Goal: Communication & Community: Answer question/provide support

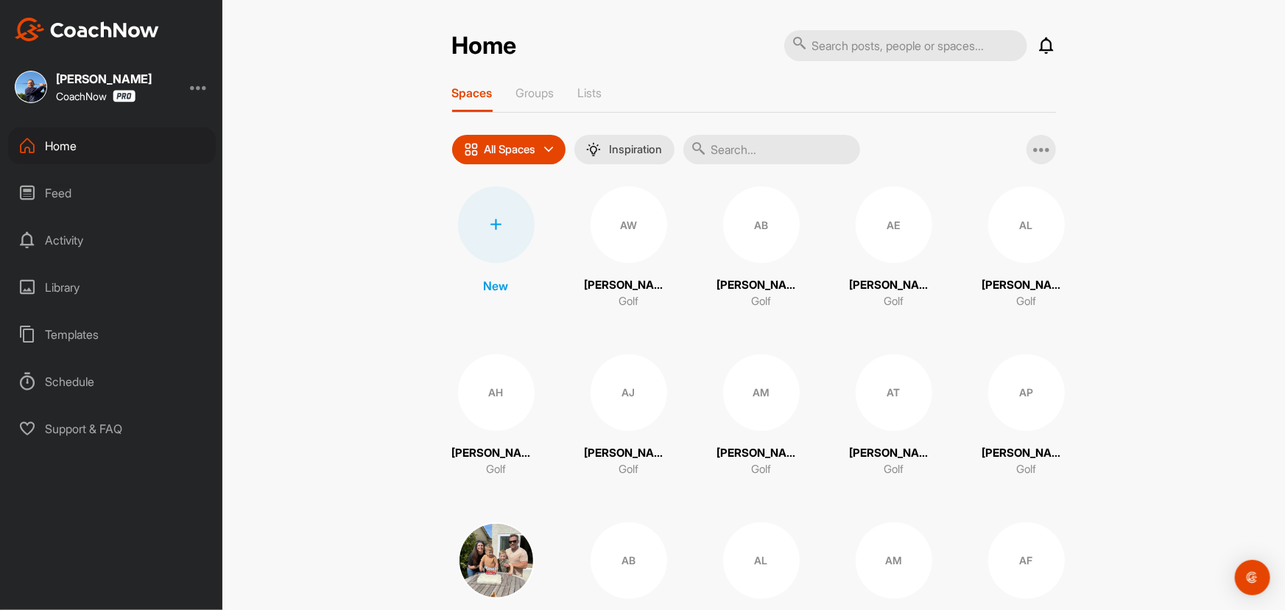
click at [766, 147] on input "text" at bounding box center [772, 149] width 177 height 29
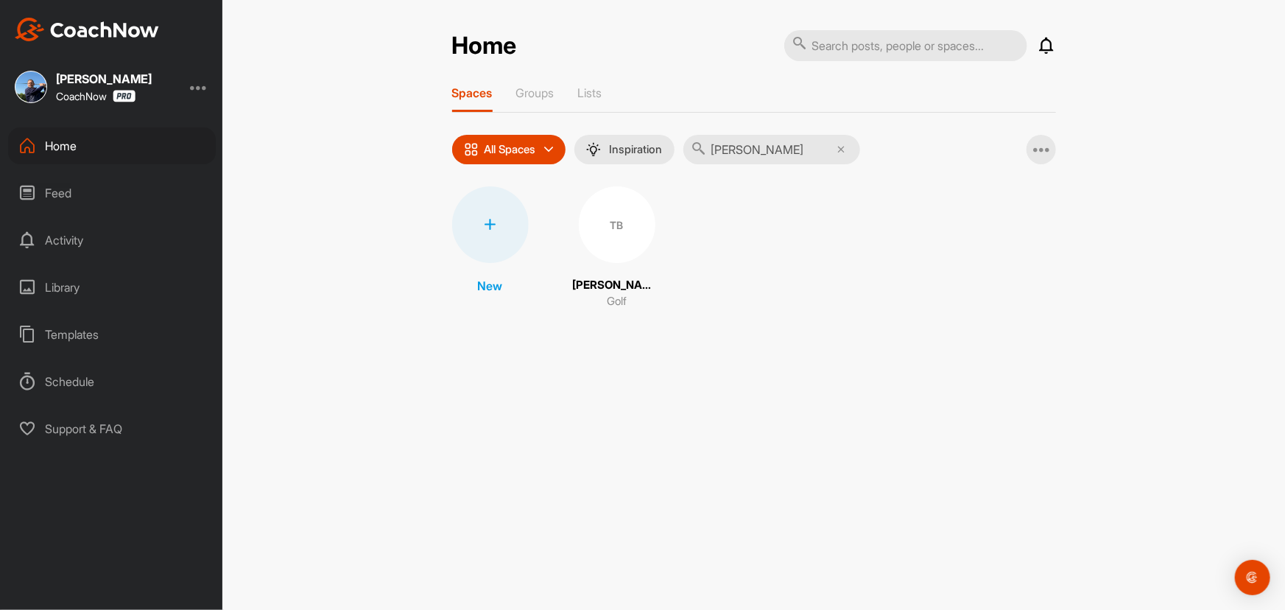
type input "[PERSON_NAME]"
click at [597, 225] on div "TB" at bounding box center [617, 224] width 77 height 77
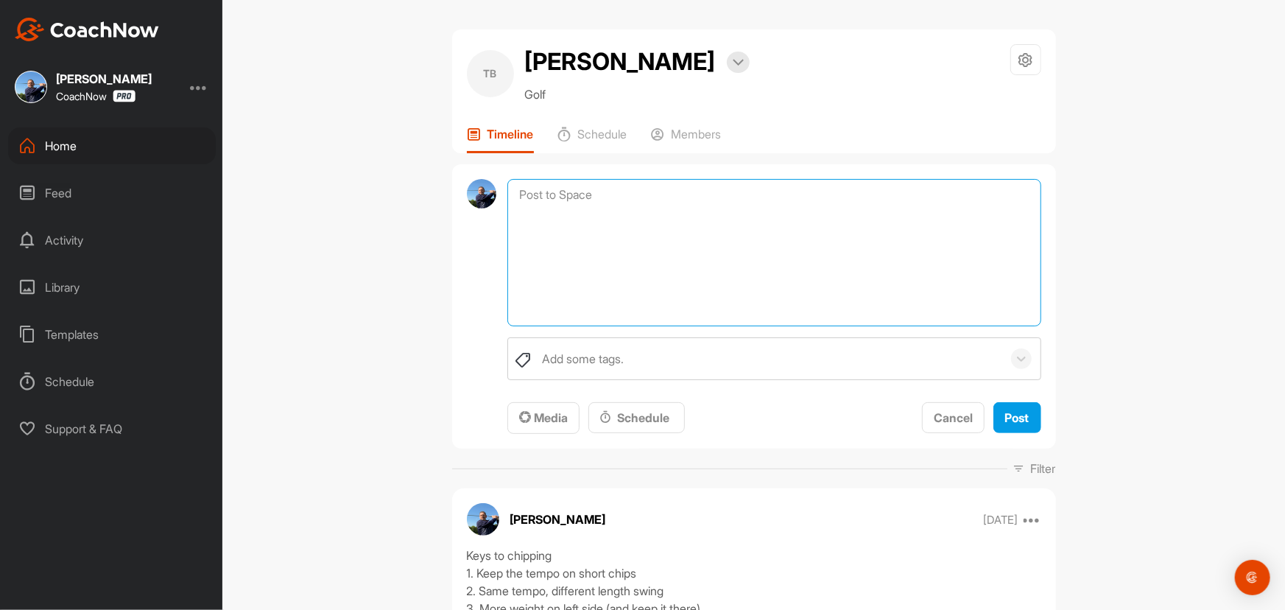
click at [626, 193] on textarea at bounding box center [774, 252] width 533 height 147
click at [579, 199] on textarea "To enrich screen reader interactions, please activate Accessibility in Grammarl…" at bounding box center [774, 252] width 533 height 147
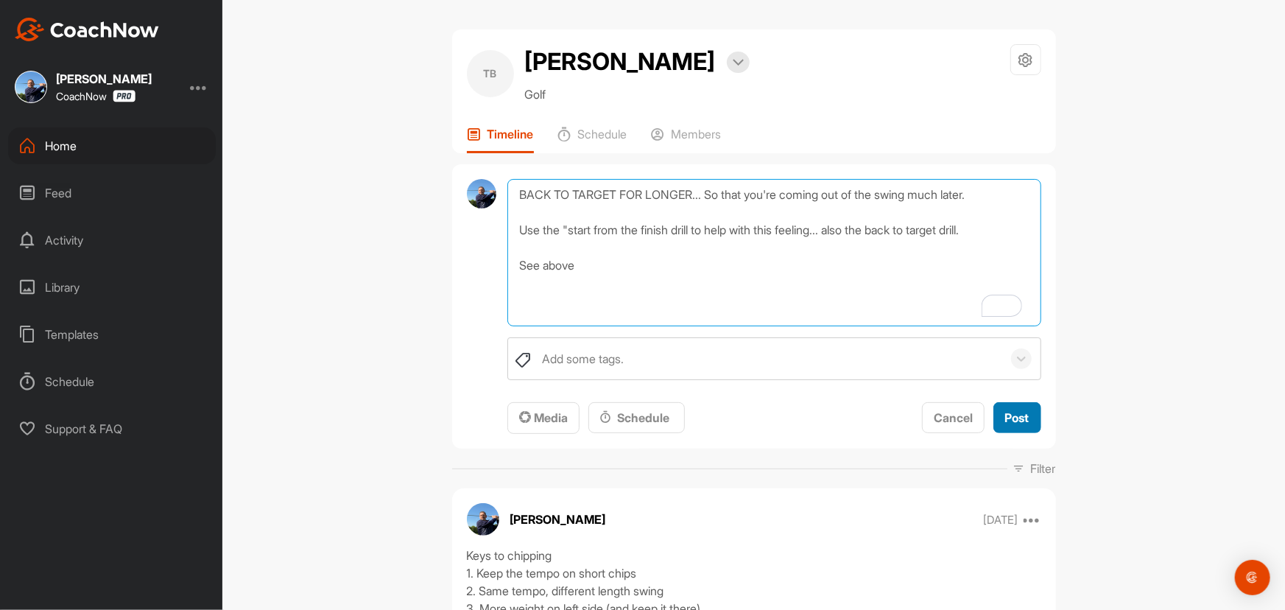
type textarea "BACK TO TARGET FOR LONGER... So that you're coming out of the swing much later.…"
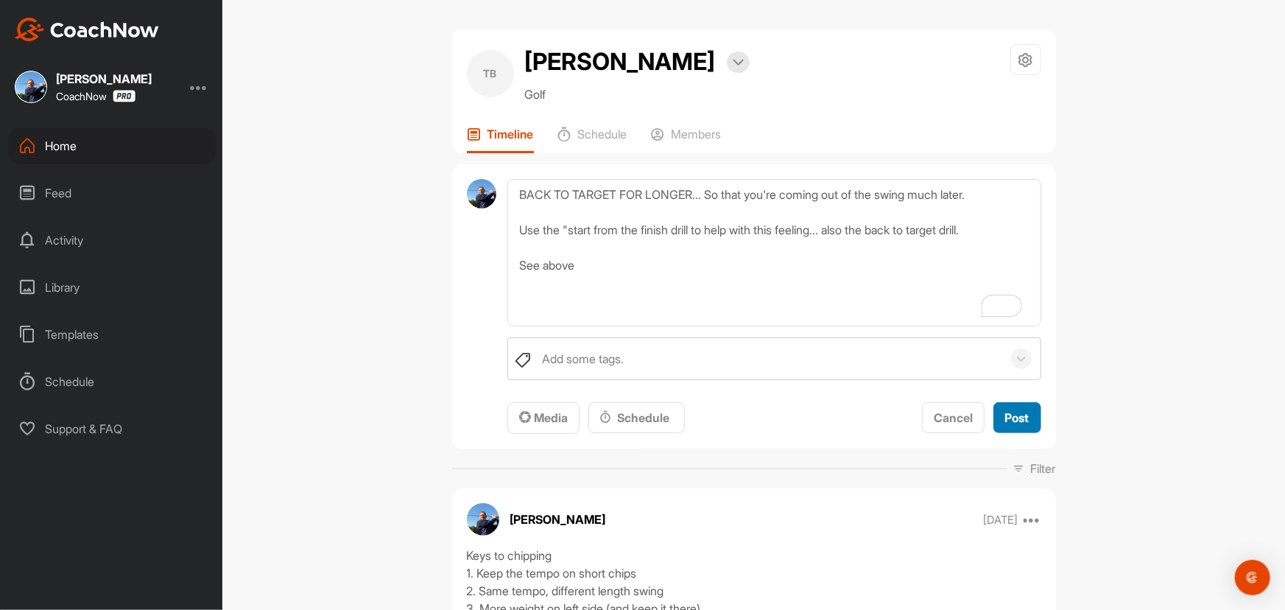
click at [1014, 416] on span "Post" at bounding box center [1018, 417] width 24 height 15
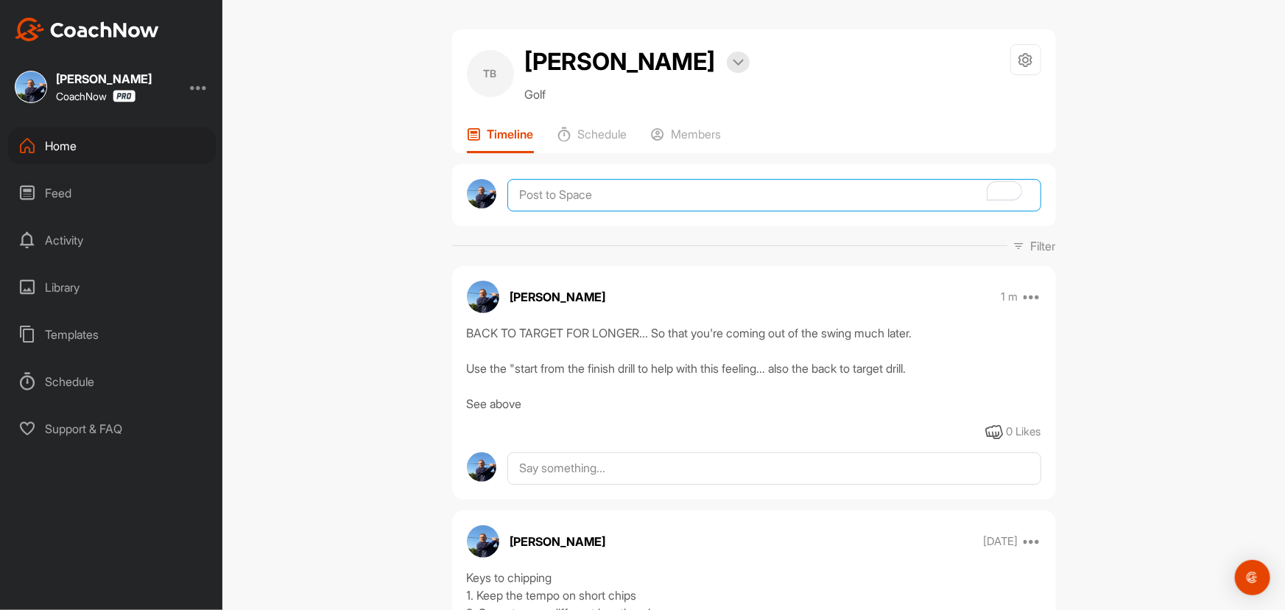
click at [584, 190] on textarea "To enrich screen reader interactions, please activate Accessibility in Grammarl…" at bounding box center [774, 195] width 533 height 32
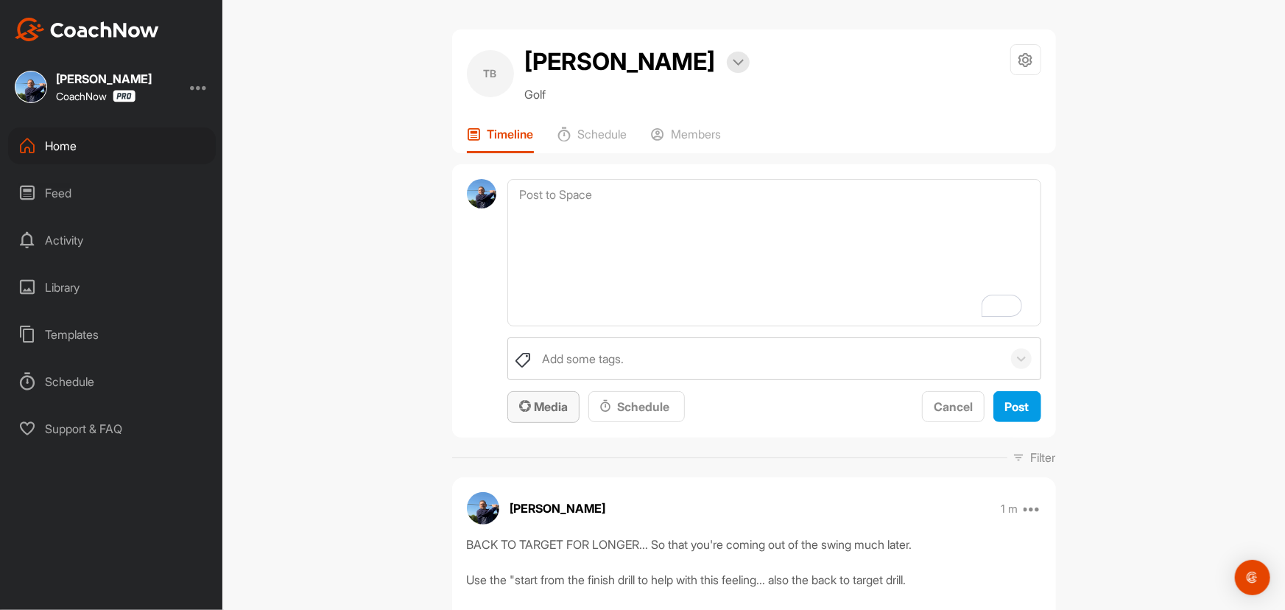
click at [551, 410] on span "Media" at bounding box center [543, 406] width 49 height 15
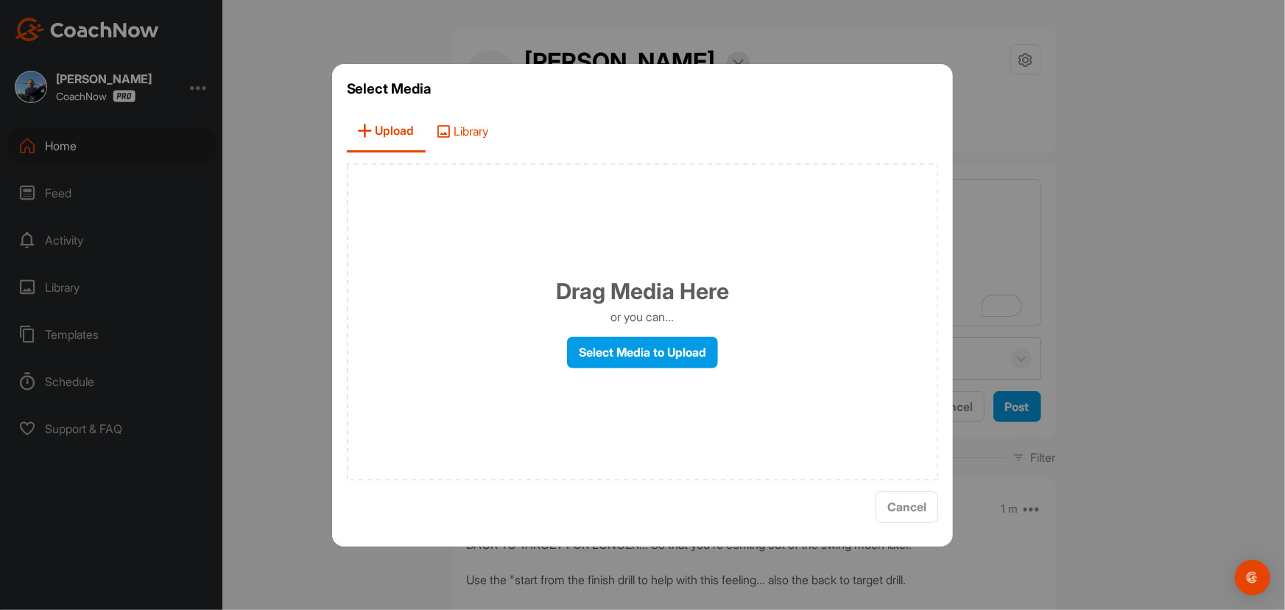
click at [468, 133] on span "Library" at bounding box center [463, 131] width 74 height 42
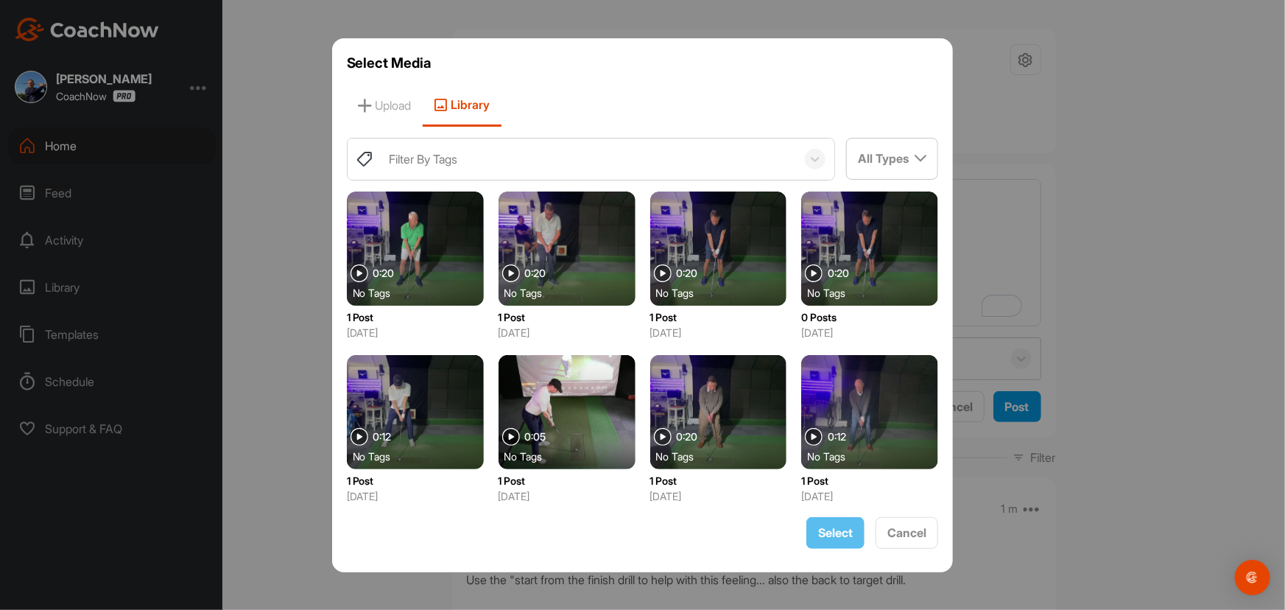
click at [452, 168] on div "Filter By Tags" at bounding box center [589, 158] width 415 height 41
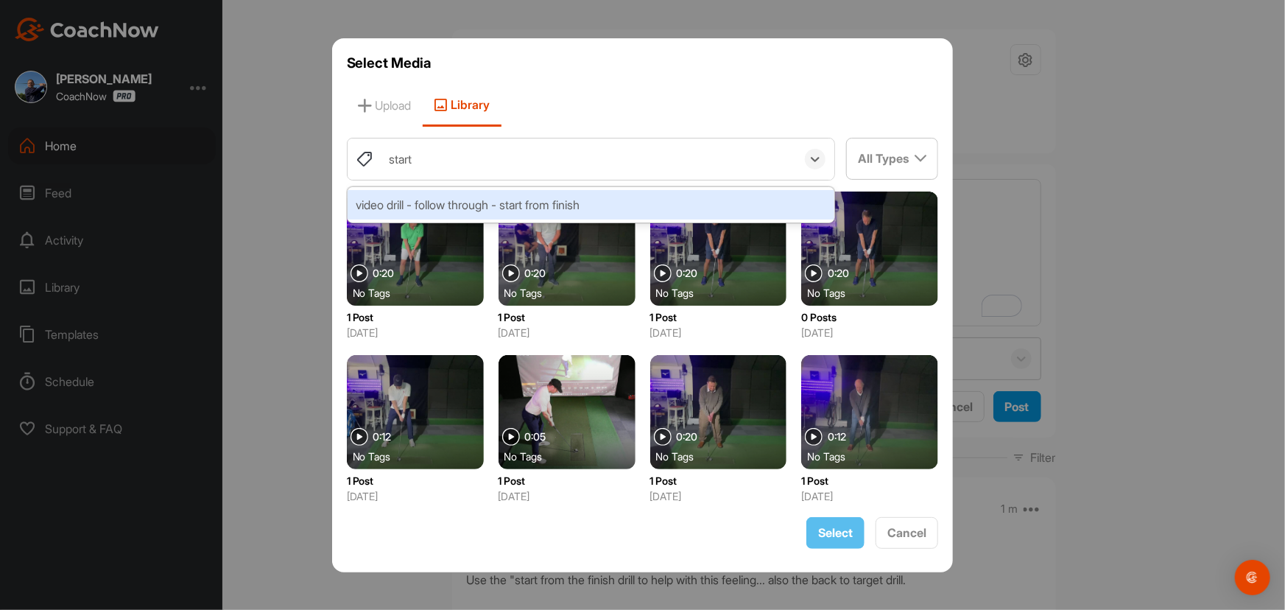
type input "start"
click at [487, 214] on div "video drill - follow through - start from finish" at bounding box center [592, 204] width 488 height 29
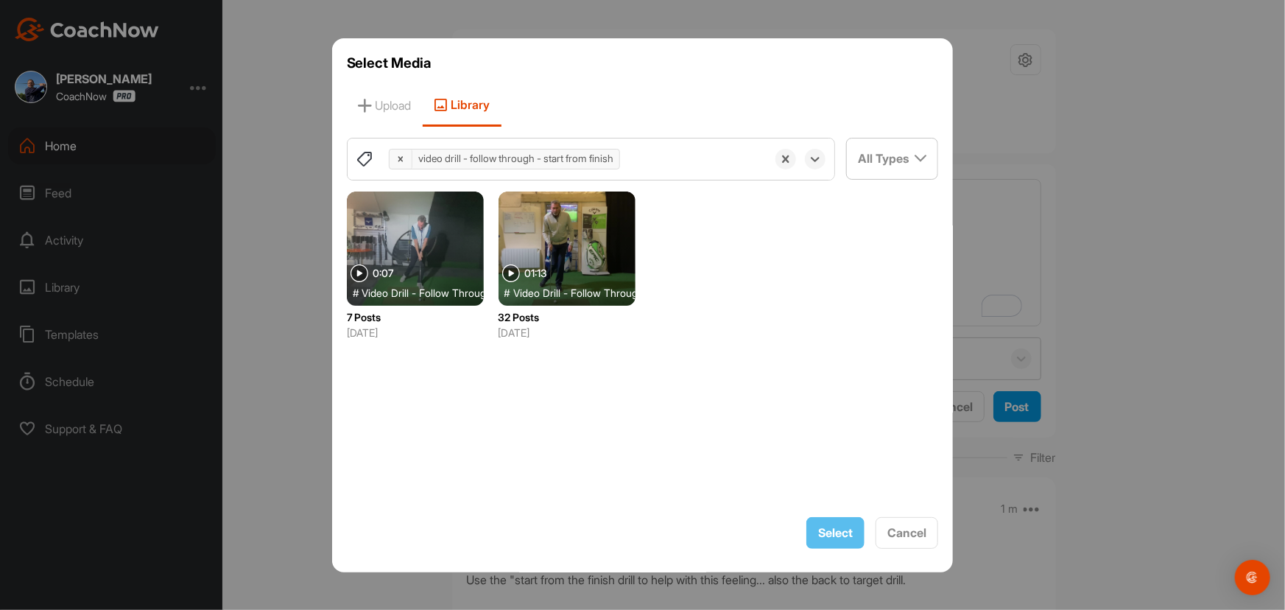
click at [576, 237] on div at bounding box center [567, 249] width 137 height 114
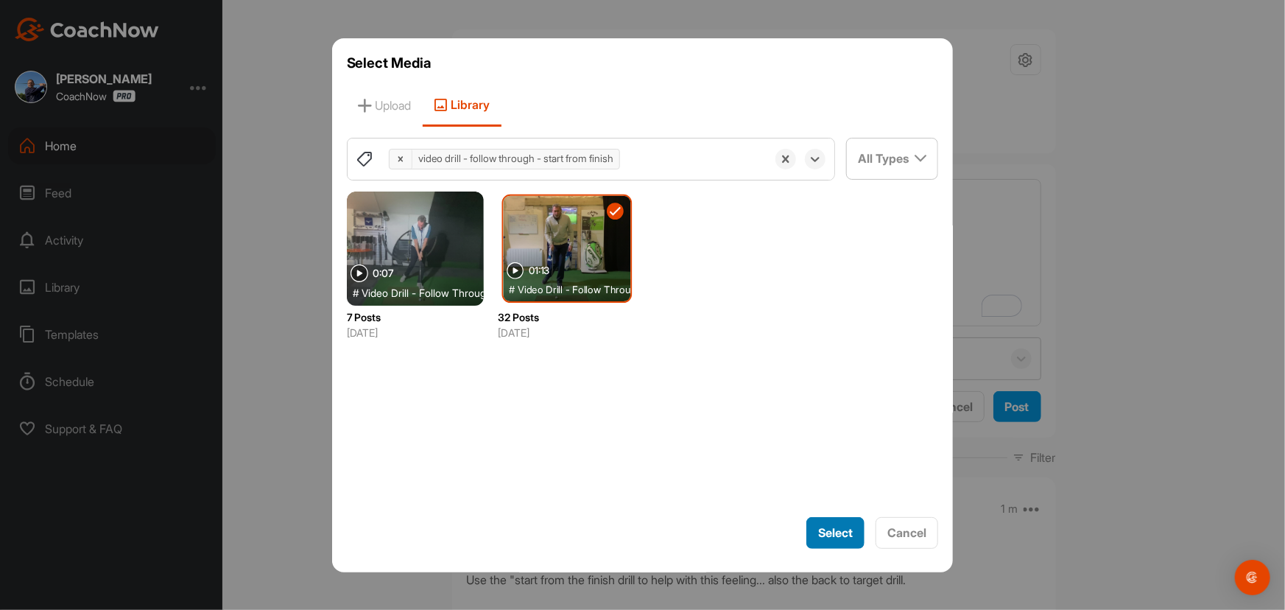
click at [835, 539] on div "Select" at bounding box center [835, 533] width 35 height 18
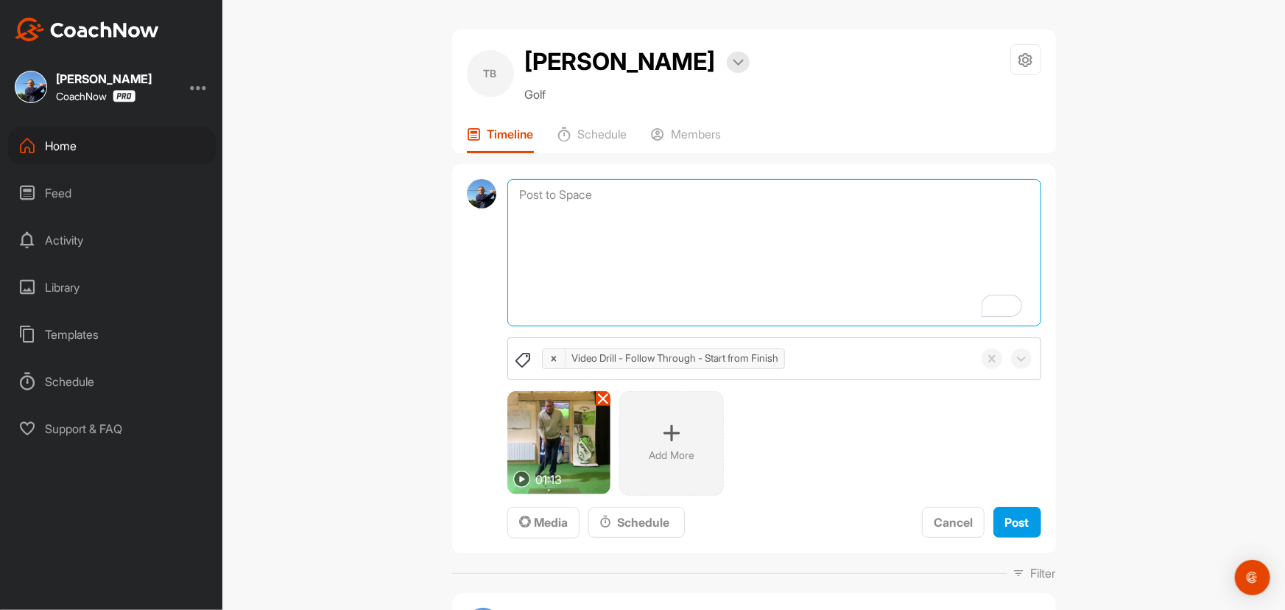
click at [580, 195] on textarea "To enrich screen reader interactions, please activate Accessibility in Grammarl…" at bounding box center [774, 252] width 533 height 147
type textarea "This should begin to give you the right feel"
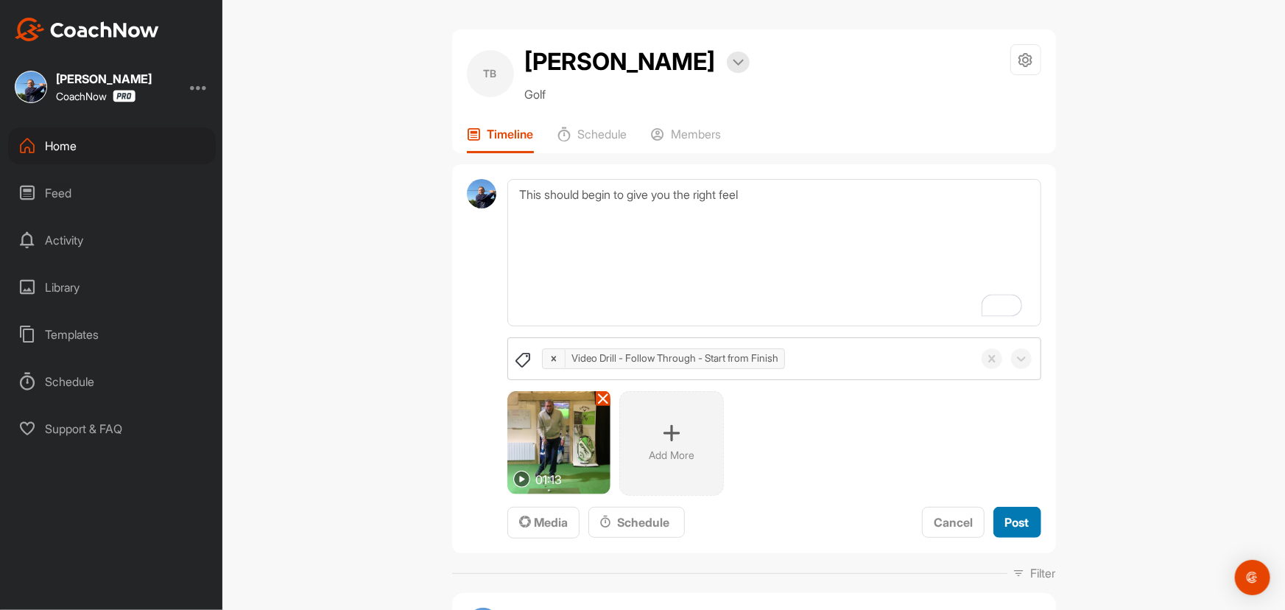
drag, startPoint x: 1022, startPoint y: 527, endPoint x: 1011, endPoint y: 524, distance: 12.3
click at [1022, 527] on span "Post" at bounding box center [1018, 522] width 24 height 15
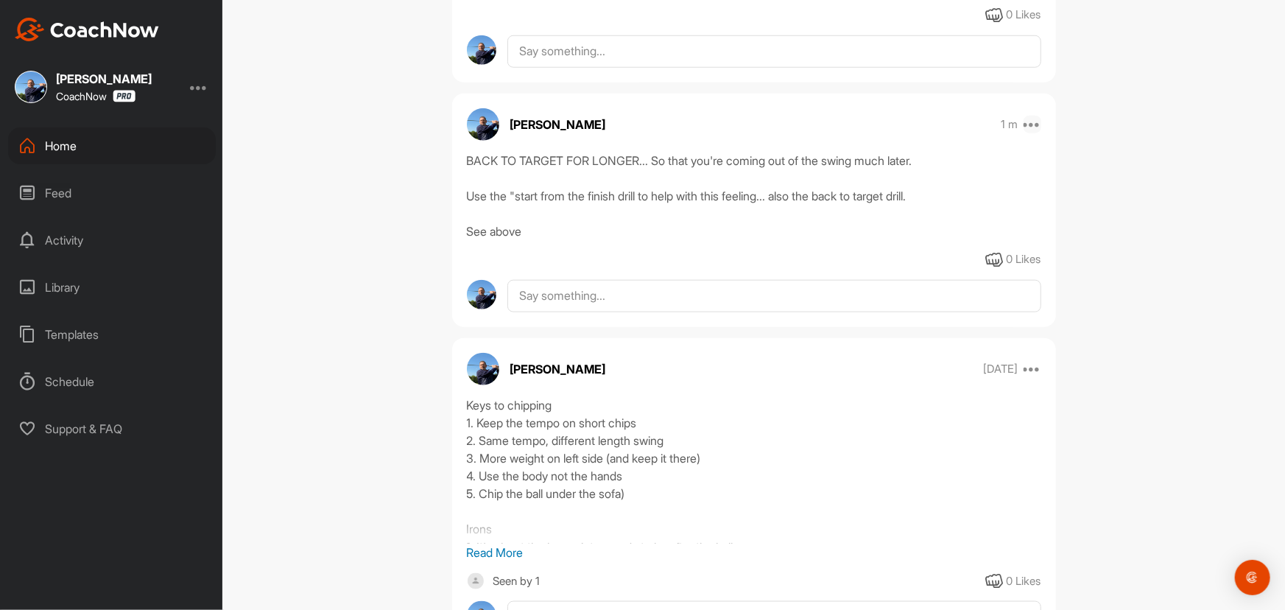
click at [1034, 119] on icon at bounding box center [1033, 125] width 18 height 18
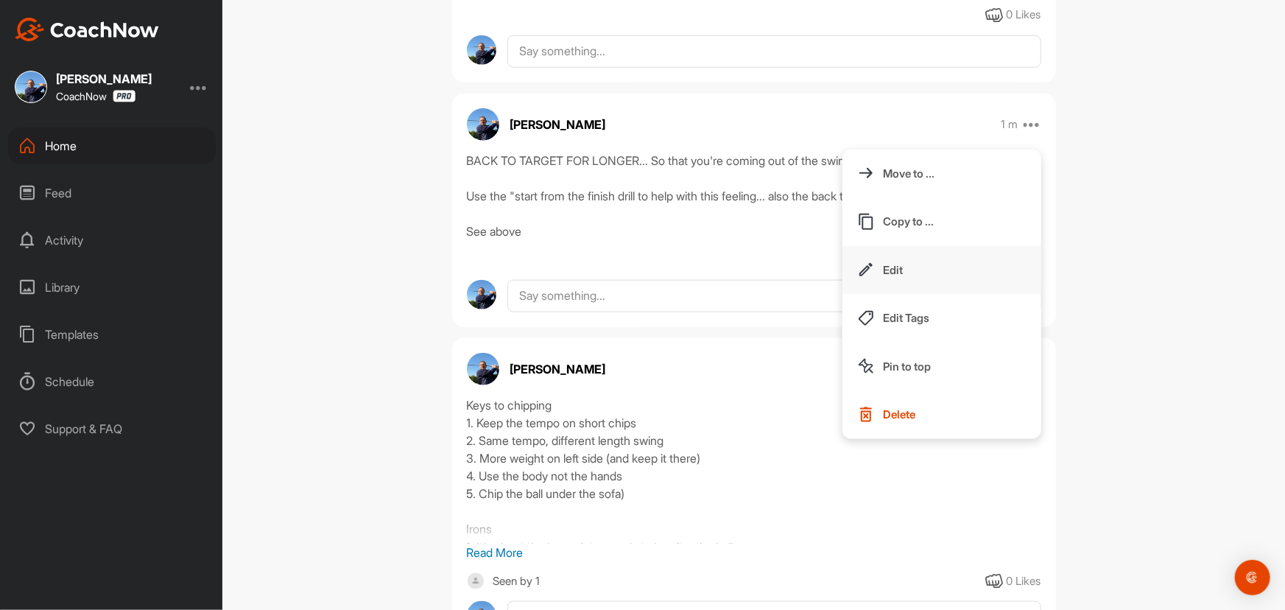
click at [907, 264] on button "Edit" at bounding box center [942, 270] width 199 height 49
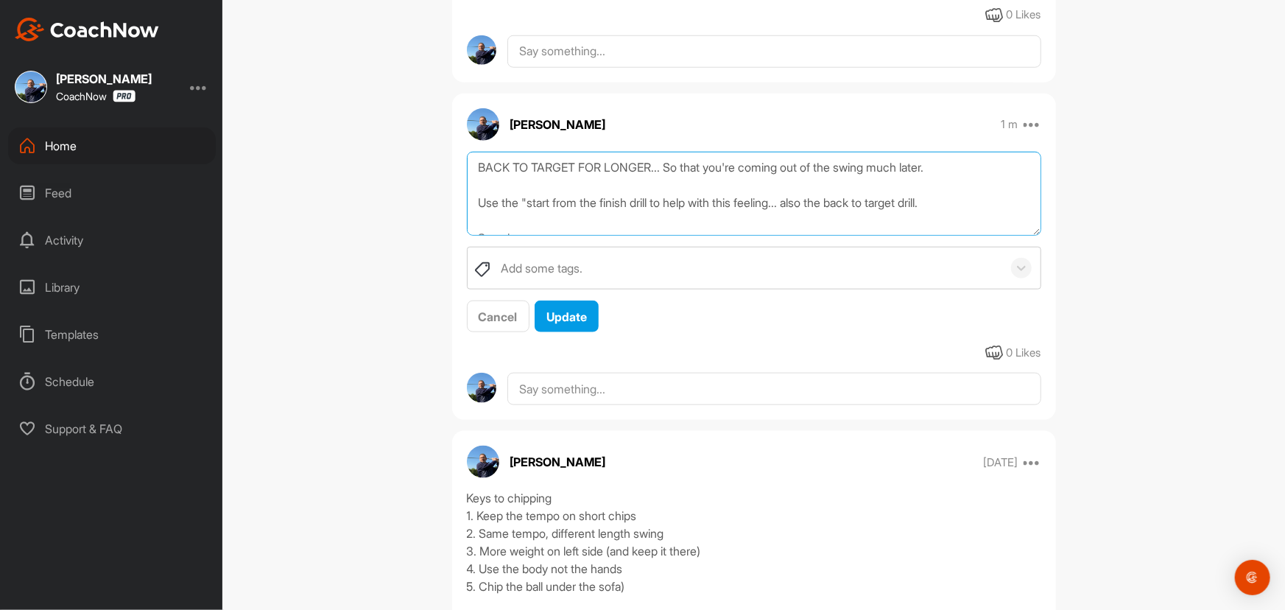
click at [473, 166] on textarea "BACK TO TARGET FOR LONGER... So that you're coming out of the swing much later.…" at bounding box center [754, 194] width 575 height 85
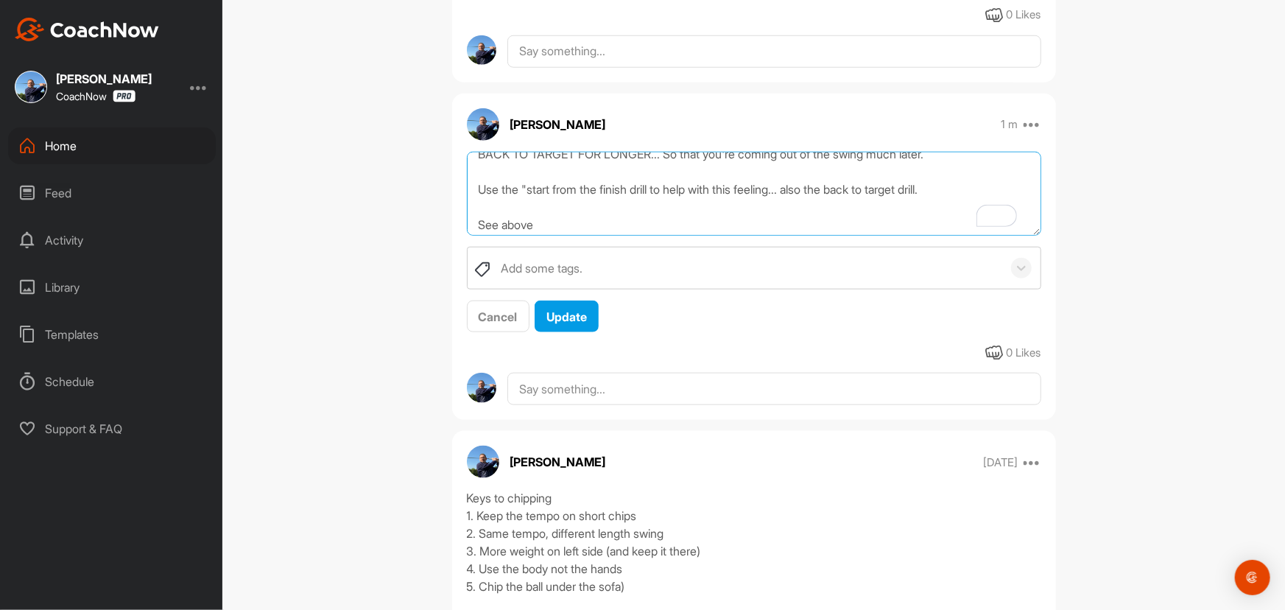
scroll to position [17, 0]
click at [555, 217] on textarea "BACK TO TARGET FOR LONGER... So that you're coming out of the swing much later.…" at bounding box center [754, 194] width 575 height 85
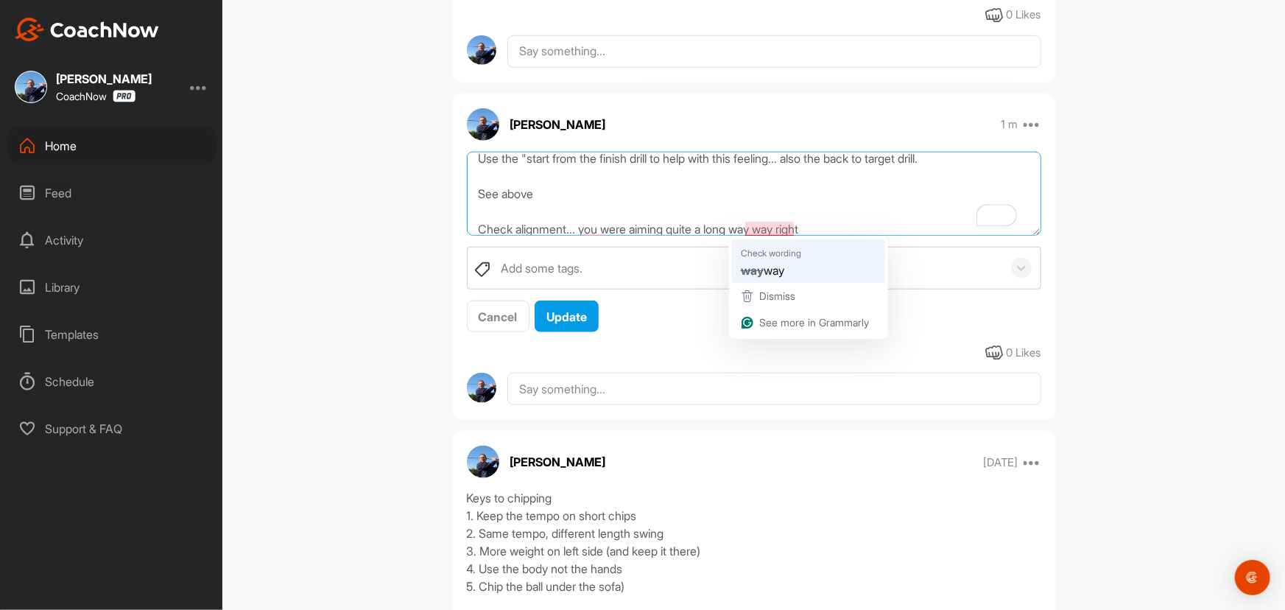
click at [788, 227] on textarea "BACK TO TARGET FOR LONGER... So that you're coming out of the swing much later.…" at bounding box center [754, 194] width 575 height 85
click at [785, 229] on textarea "BACK TO TARGET FOR LONGER... So that you're coming out of the swing much later.…" at bounding box center [754, 194] width 575 height 85
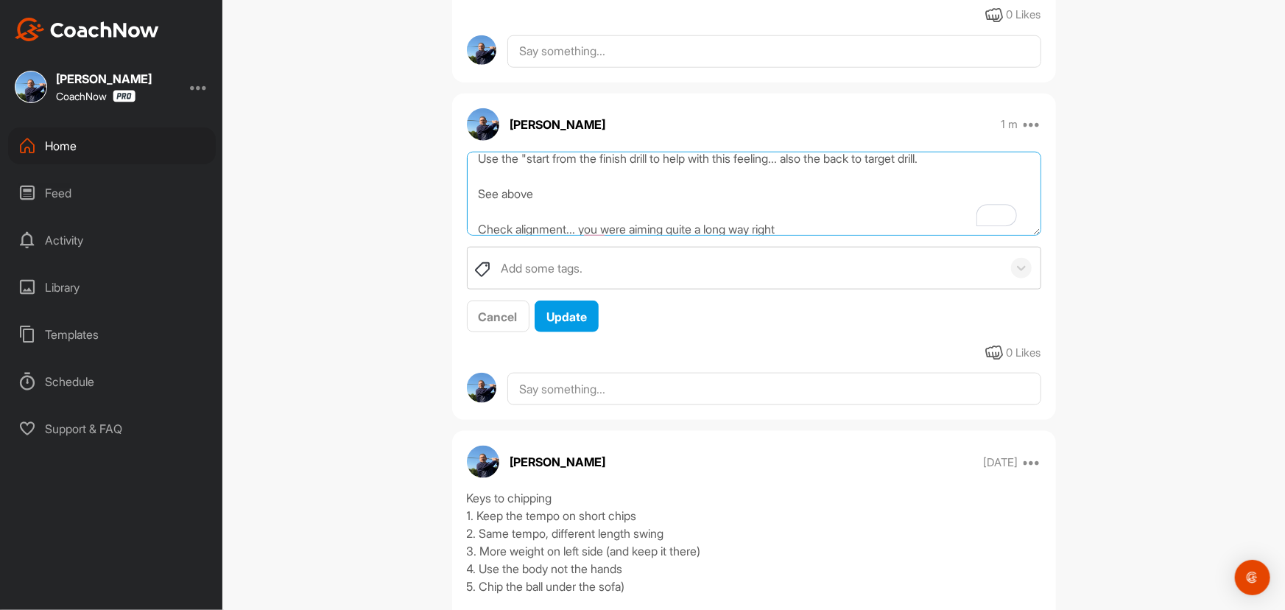
click at [805, 224] on textarea "BACK TO TARGET FOR LONGER... So that you're coming out of the swing much later.…" at bounding box center [754, 194] width 575 height 85
type textarea "BACK TO TARGET FOR LONGER... So that you're coming out of the swing much later.…"
click at [564, 309] on span "Update" at bounding box center [567, 316] width 41 height 15
